Goal: Task Accomplishment & Management: Manage account settings

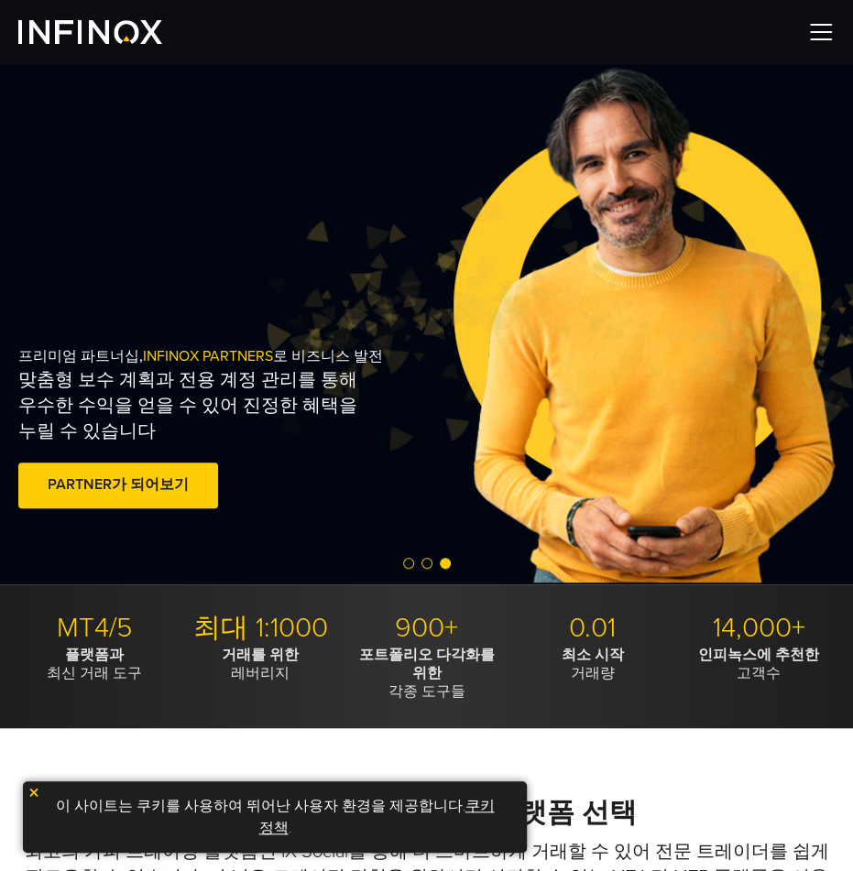
click at [819, 38] on img at bounding box center [820, 31] width 27 height 27
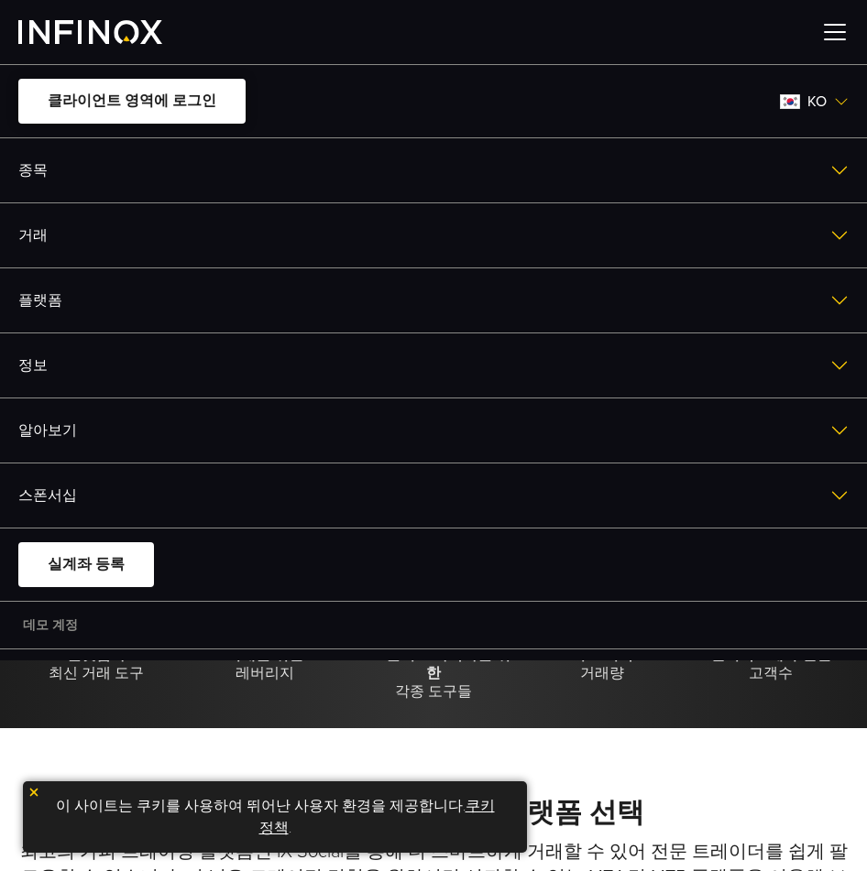
click at [143, 104] on link "클라이언트 영역에 로그인" at bounding box center [131, 101] width 227 height 45
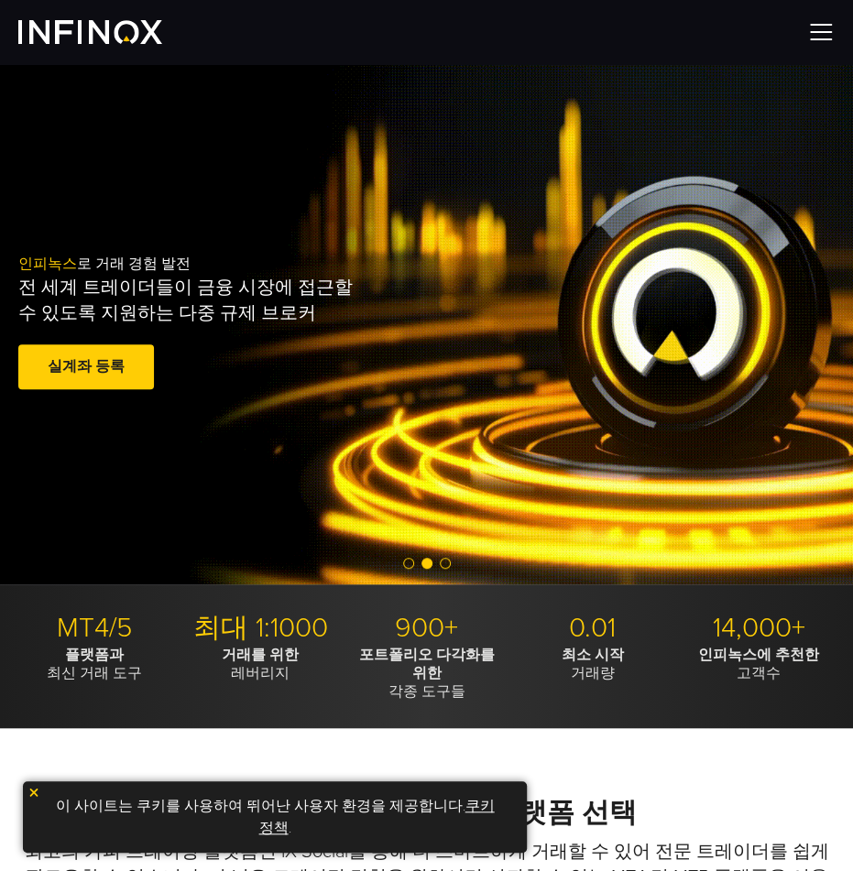
click at [600, 443] on div "인피녹스 로 거래 경험 발전 전 세계 트레이더들이 금융 시장에 접근할 수 있도록 지원하는 다중 규제 브로커 실계좌 등록 훌륭해요. - 515개…" at bounding box center [426, 324] width 853 height 280
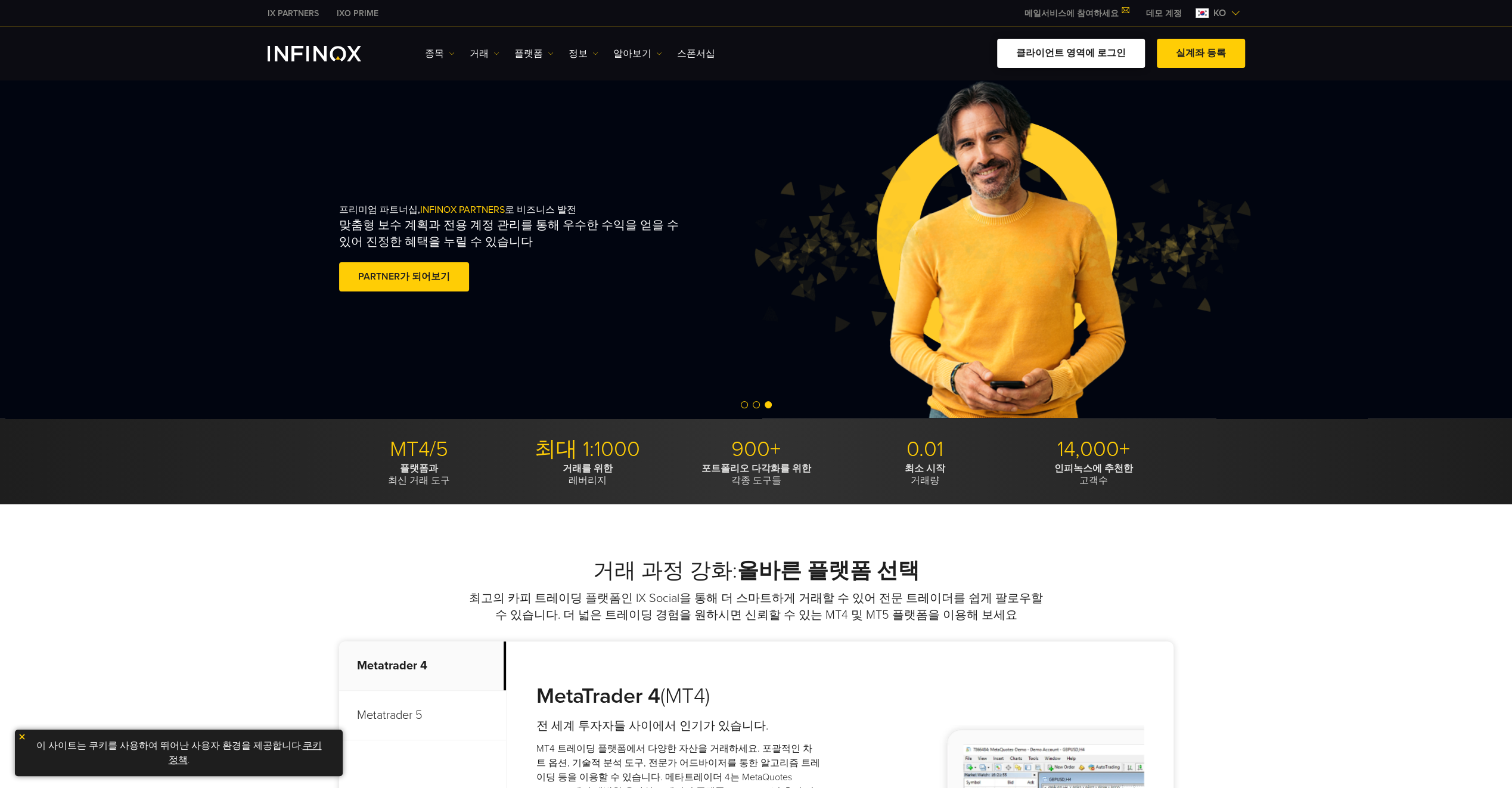
click at [554, 62] on link "클라이언트 영역에 로그인" at bounding box center [1071, 53] width 148 height 29
